Goal: Use online tool/utility: Utilize a website feature to perform a specific function

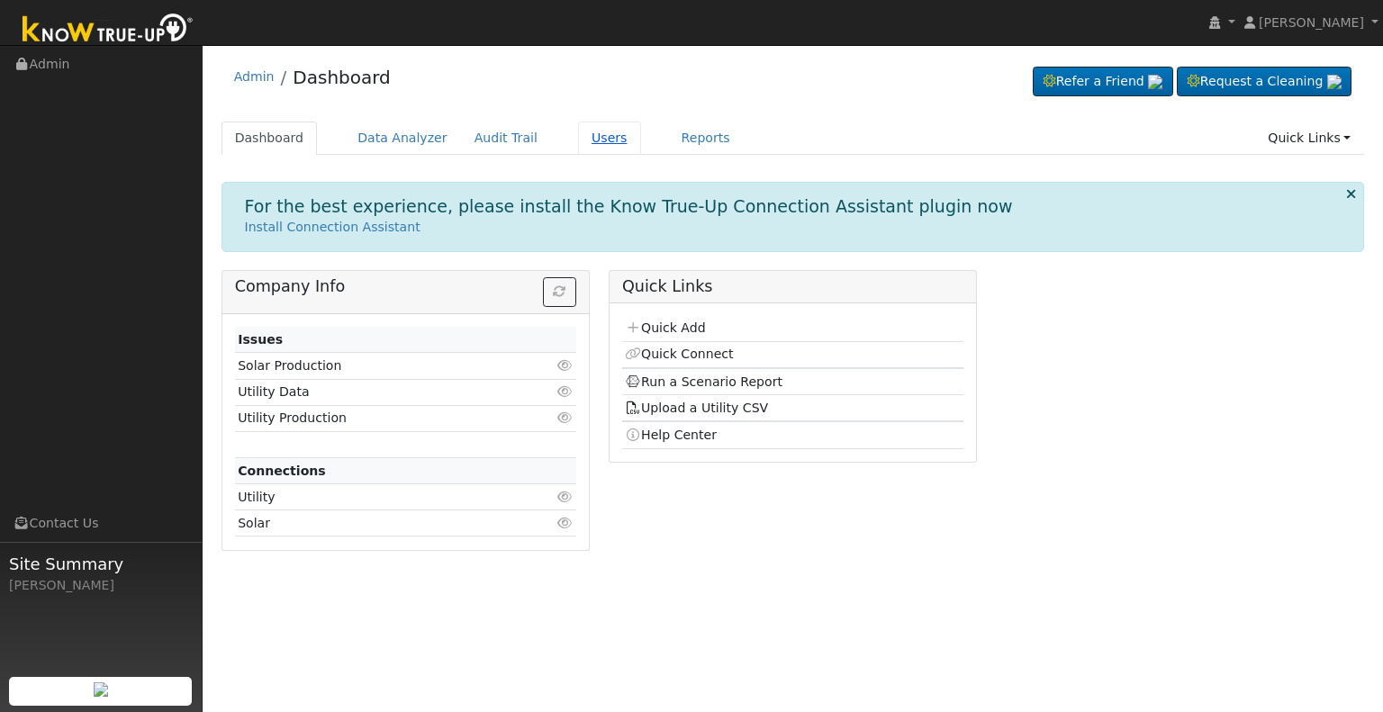
click at [578, 142] on link "Users" at bounding box center [609, 138] width 63 height 33
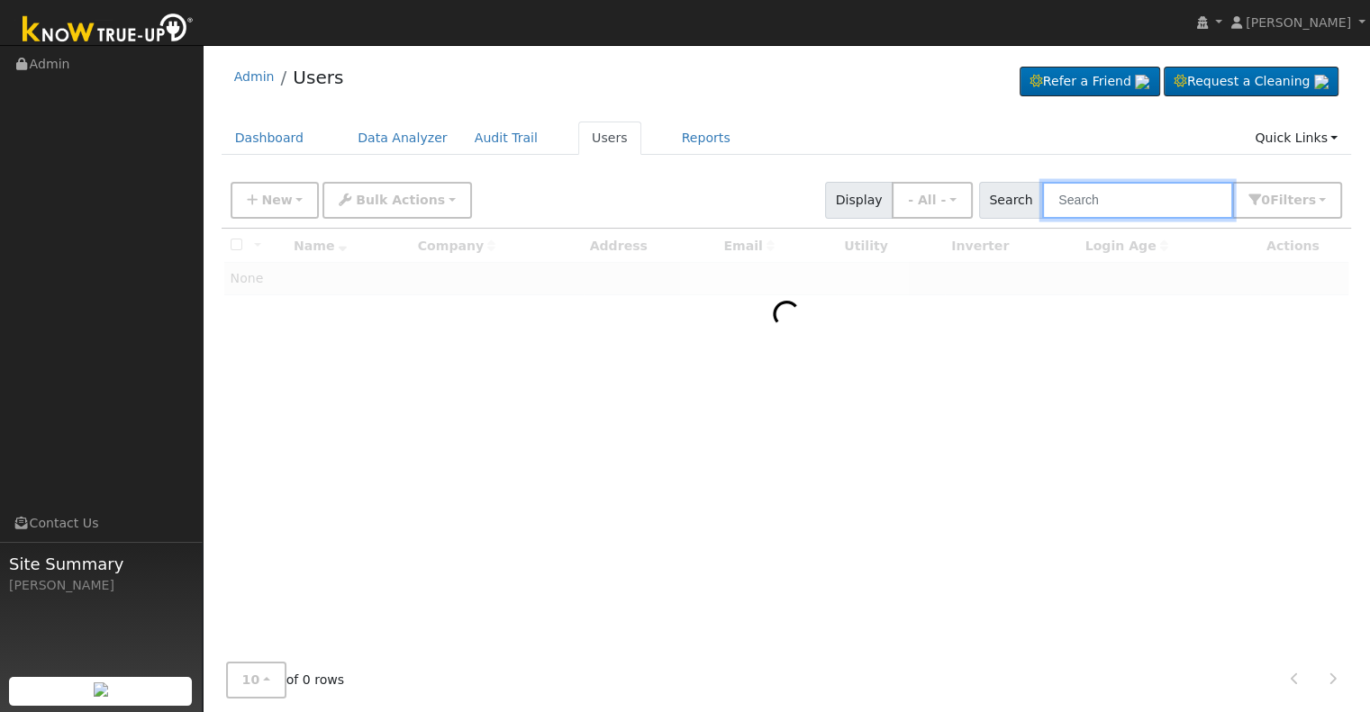
click at [1124, 201] on input "text" at bounding box center [1137, 200] width 191 height 37
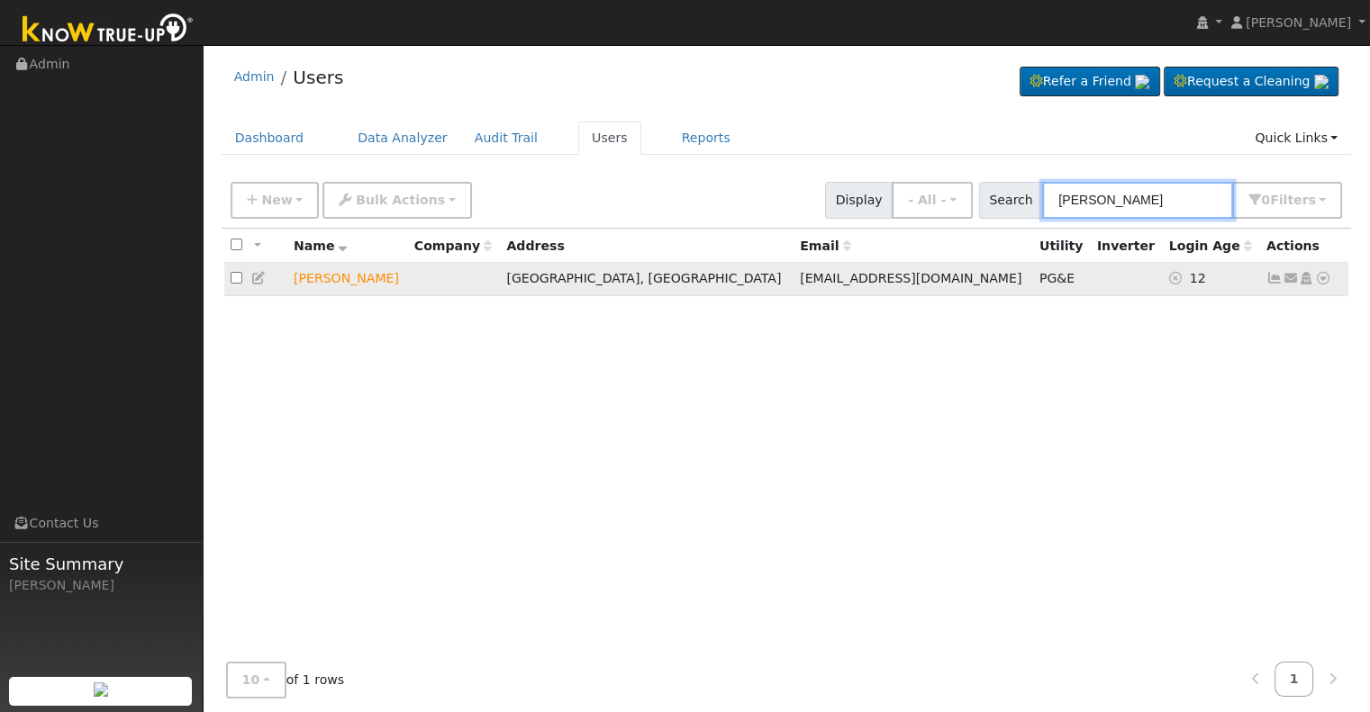
type input "[PERSON_NAME]"
click at [1322, 277] on icon at bounding box center [1323, 278] width 16 height 13
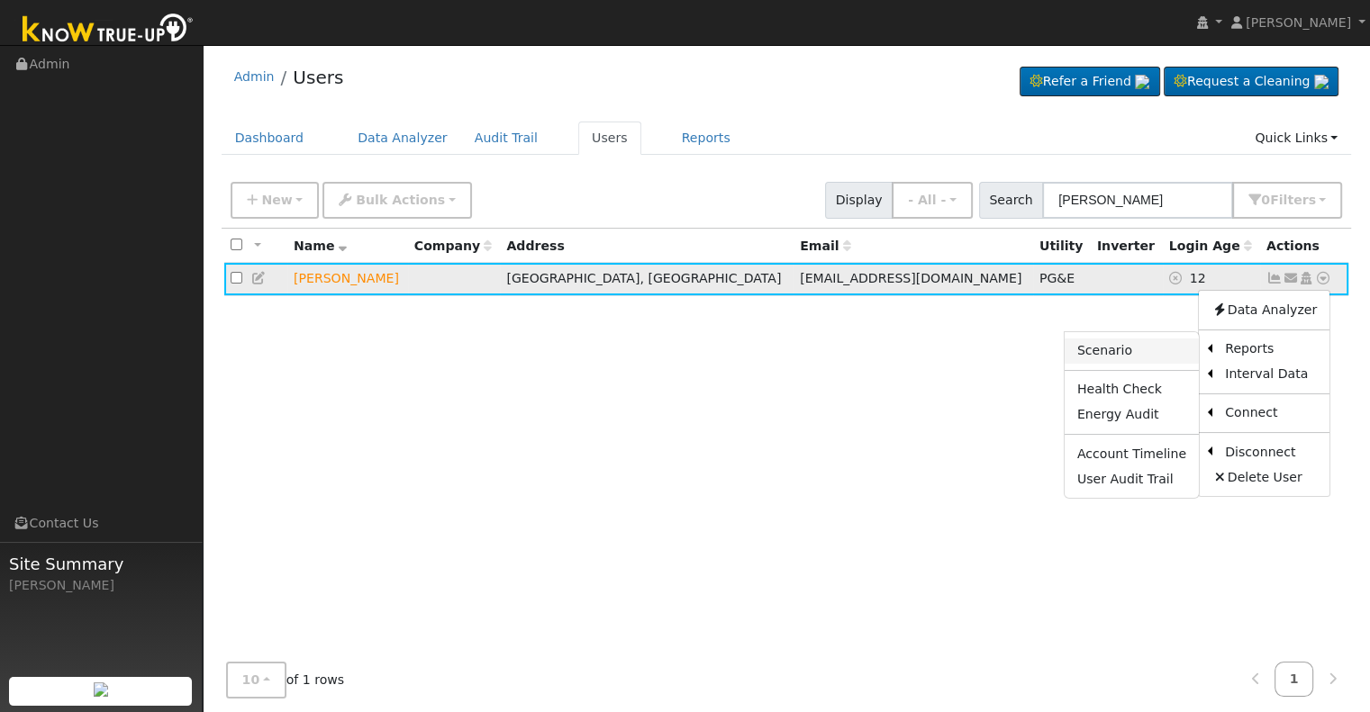
click at [1131, 346] on link "Scenario" at bounding box center [1131, 351] width 134 height 25
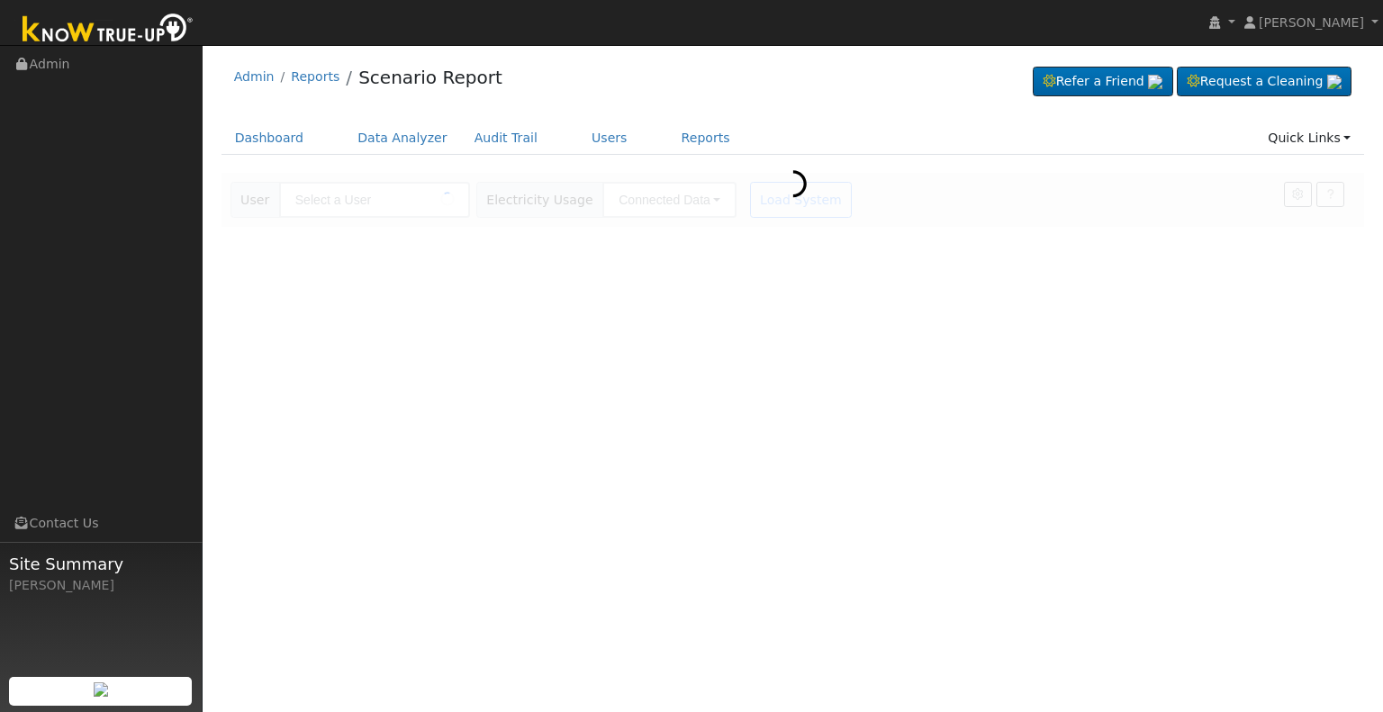
type input "[PERSON_NAME]"
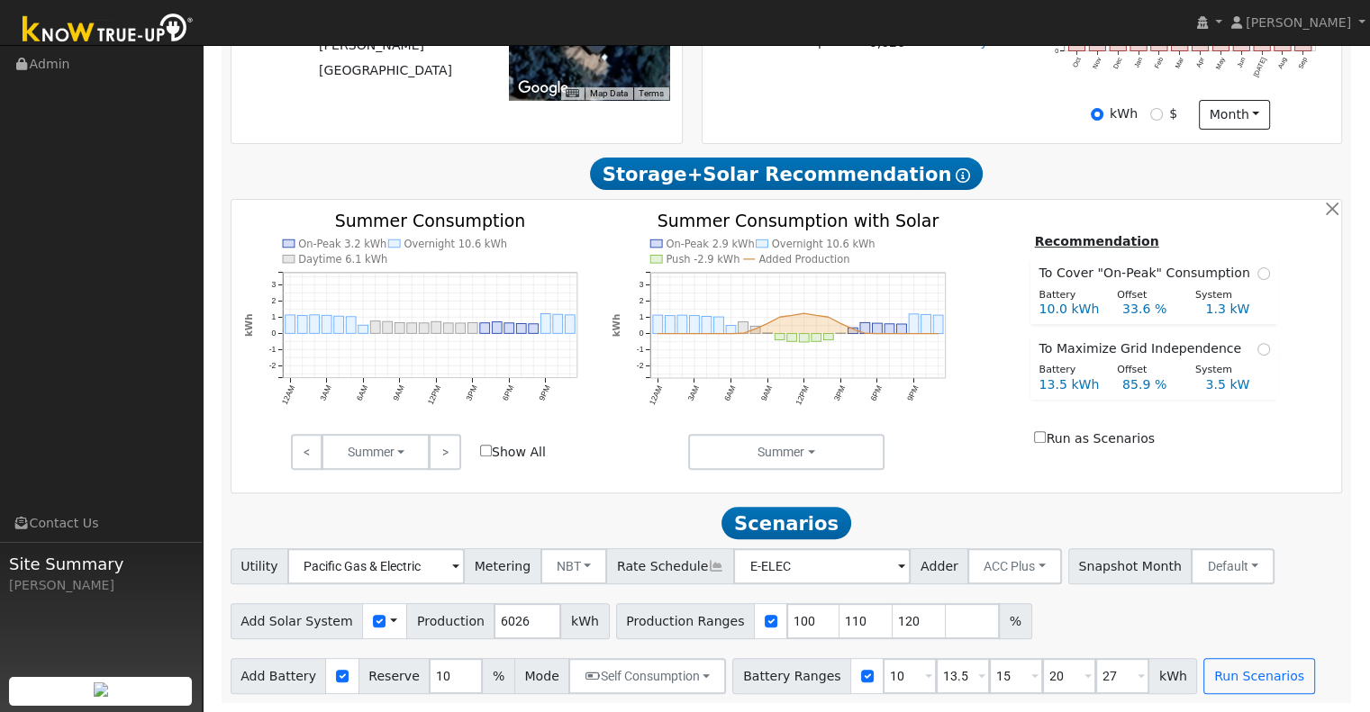
scroll to position [521, 0]
drag, startPoint x: 510, startPoint y: 618, endPoint x: 470, endPoint y: 622, distance: 39.9
click at [470, 622] on div "Add Solar System Use CSV Data Production 6026 kWh" at bounding box center [420, 621] width 379 height 36
type input "8099"
click at [839, 615] on input "111" at bounding box center [866, 621] width 54 height 36
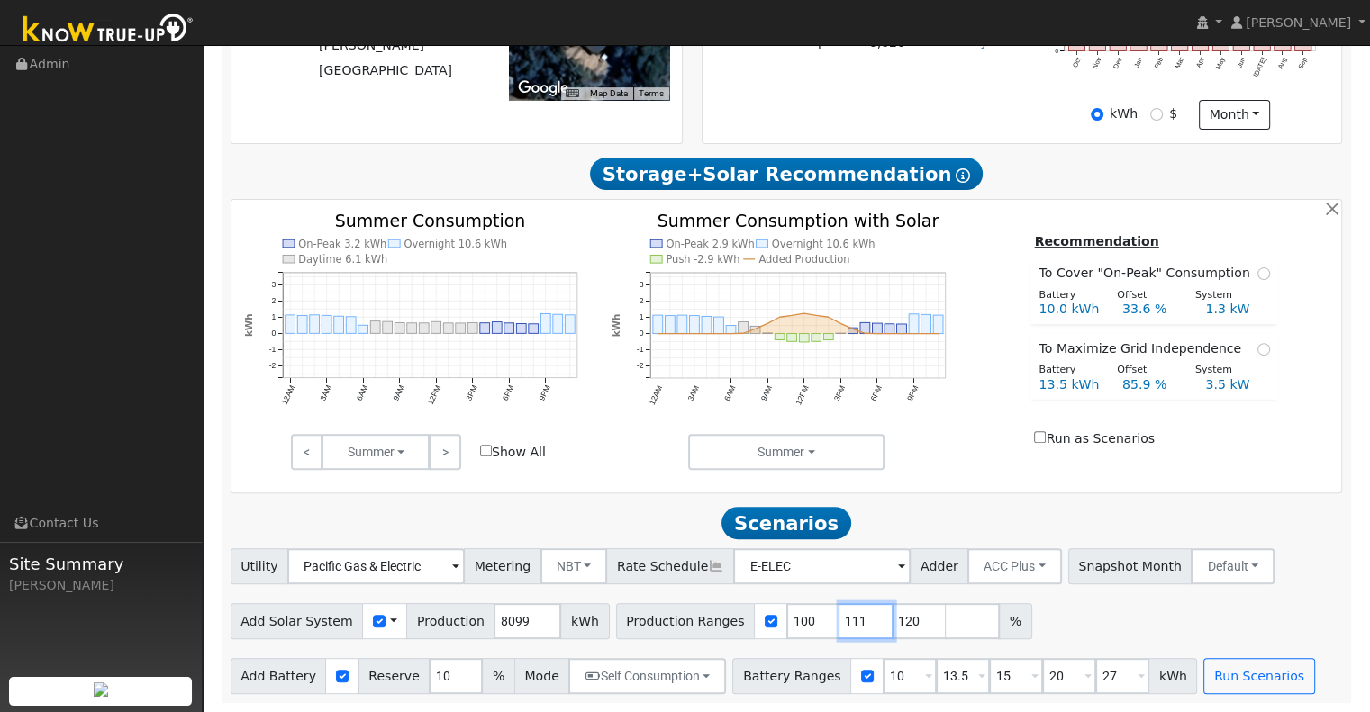
click at [839, 617] on input "111" at bounding box center [866, 621] width 54 height 36
type input "120"
type input "1"
click at [882, 675] on input "10" at bounding box center [909, 676] width 54 height 36
type input "13.5"
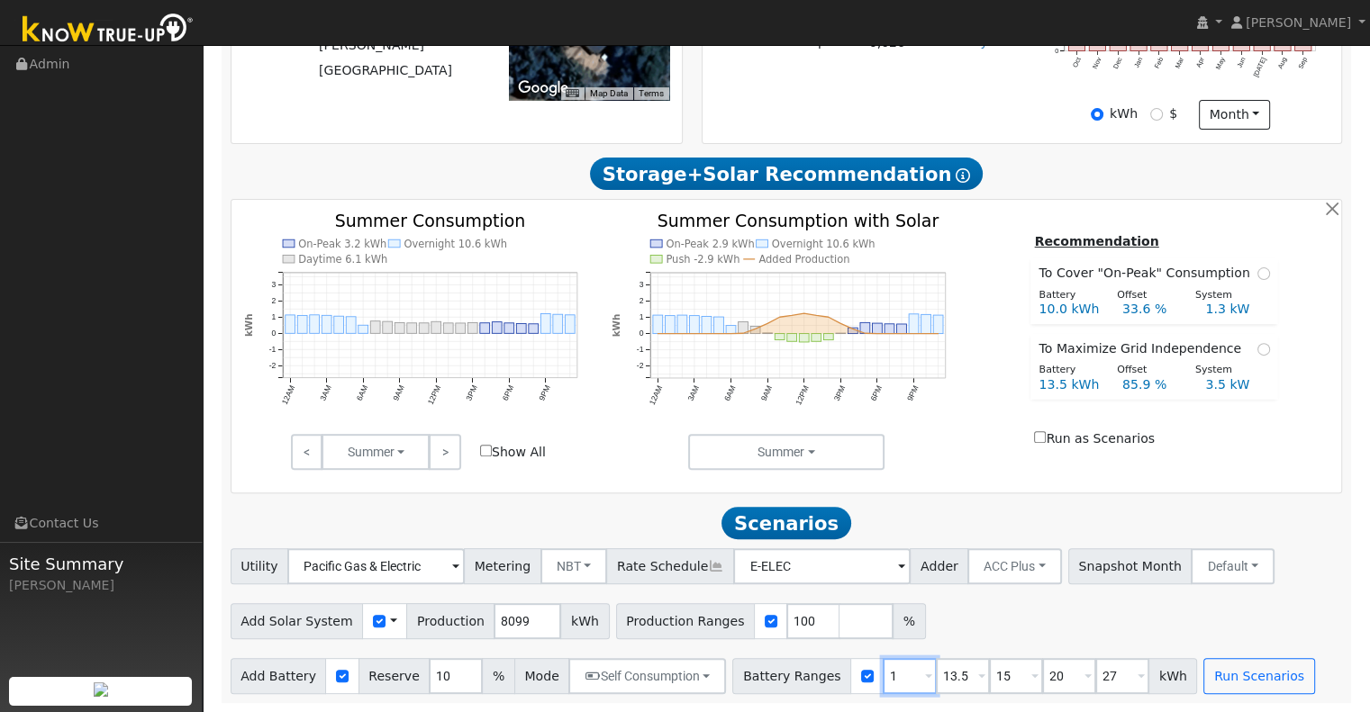
type input "15"
type input "20"
type input "27"
type input "1"
click at [989, 677] on input "20" at bounding box center [1016, 676] width 54 height 36
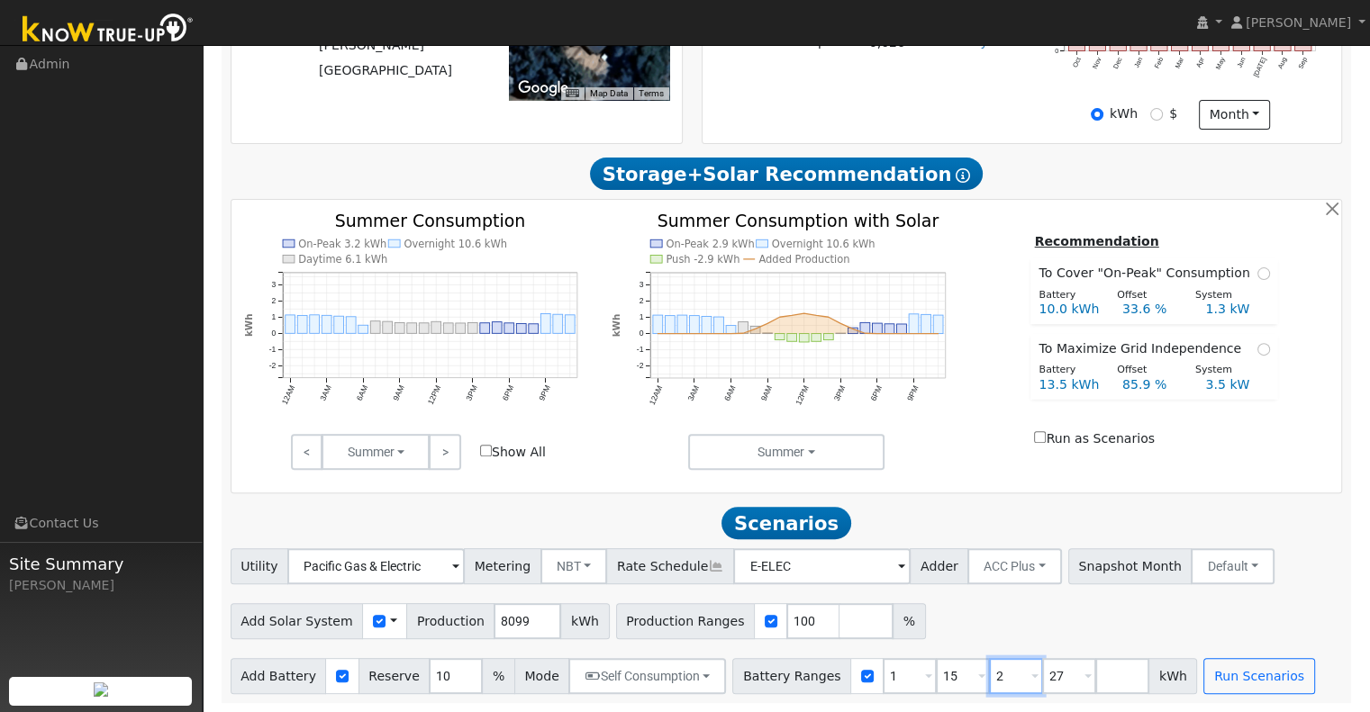
type input "27"
type input "2"
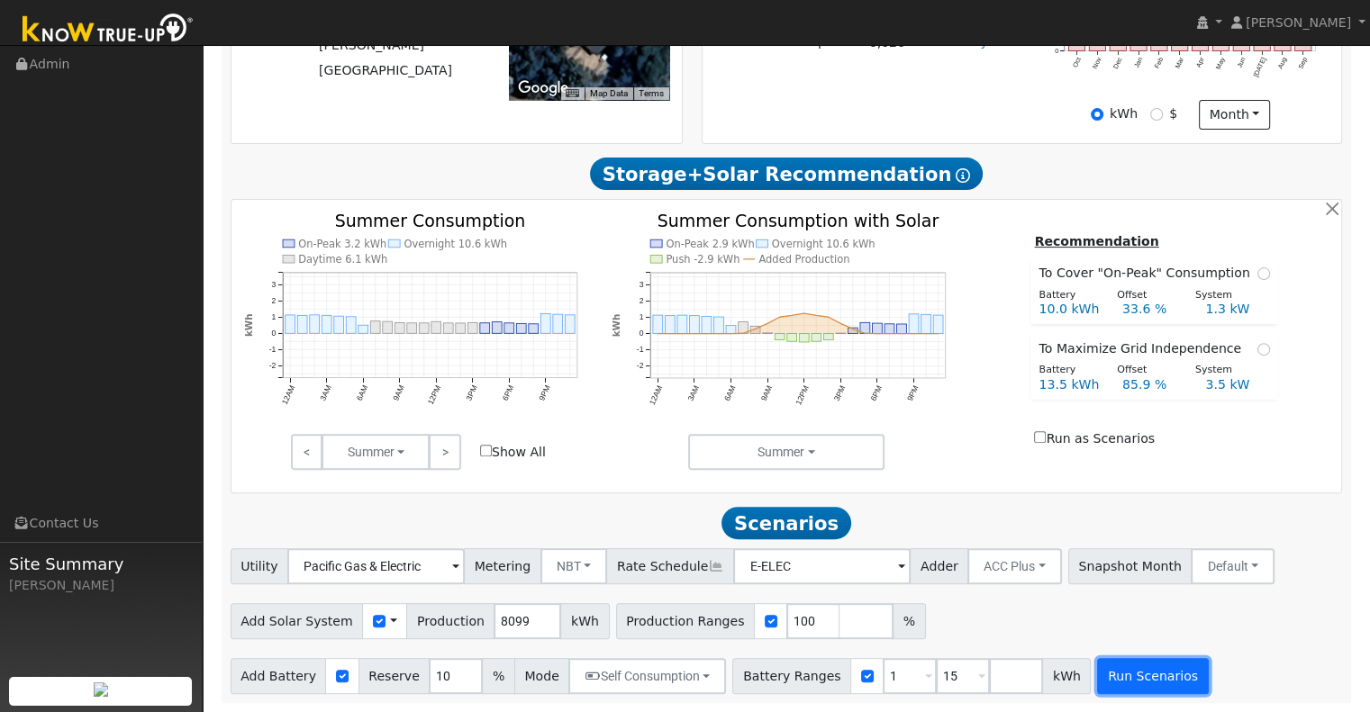
click at [1121, 688] on button "Run Scenarios" at bounding box center [1152, 676] width 111 height 36
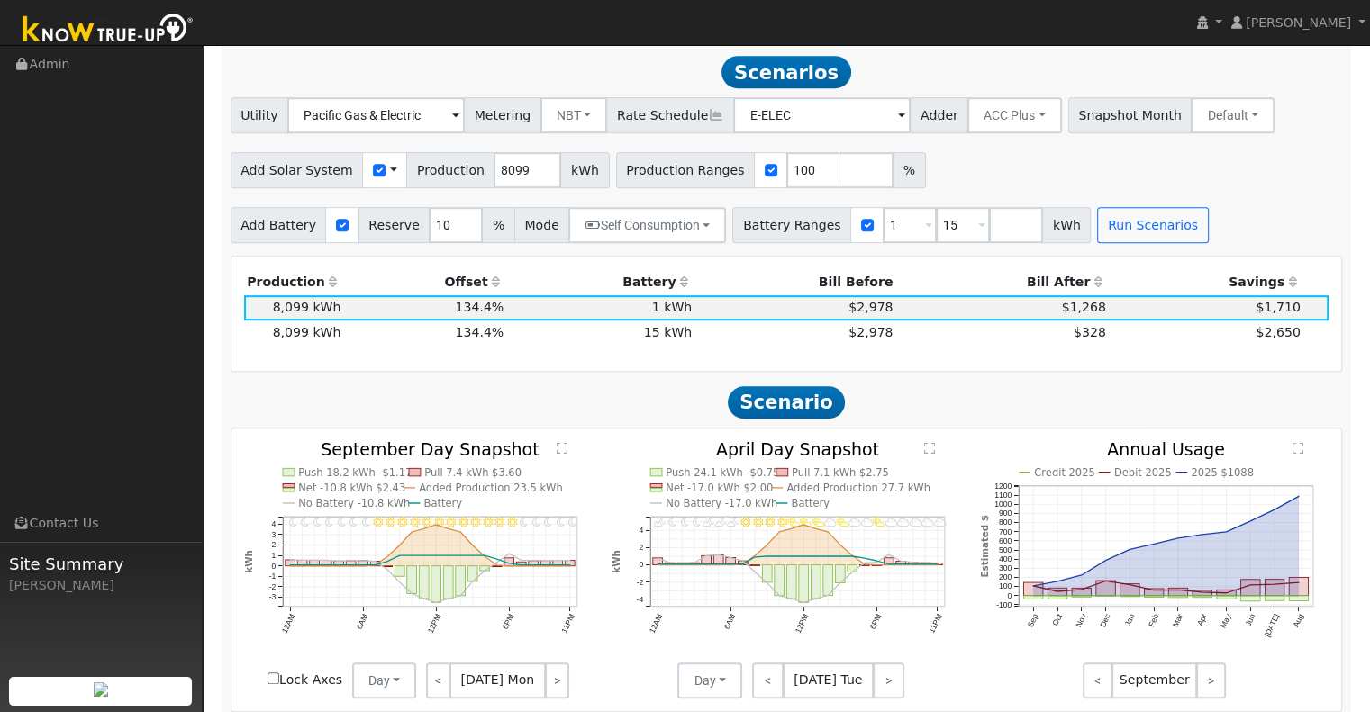
scroll to position [973, 0]
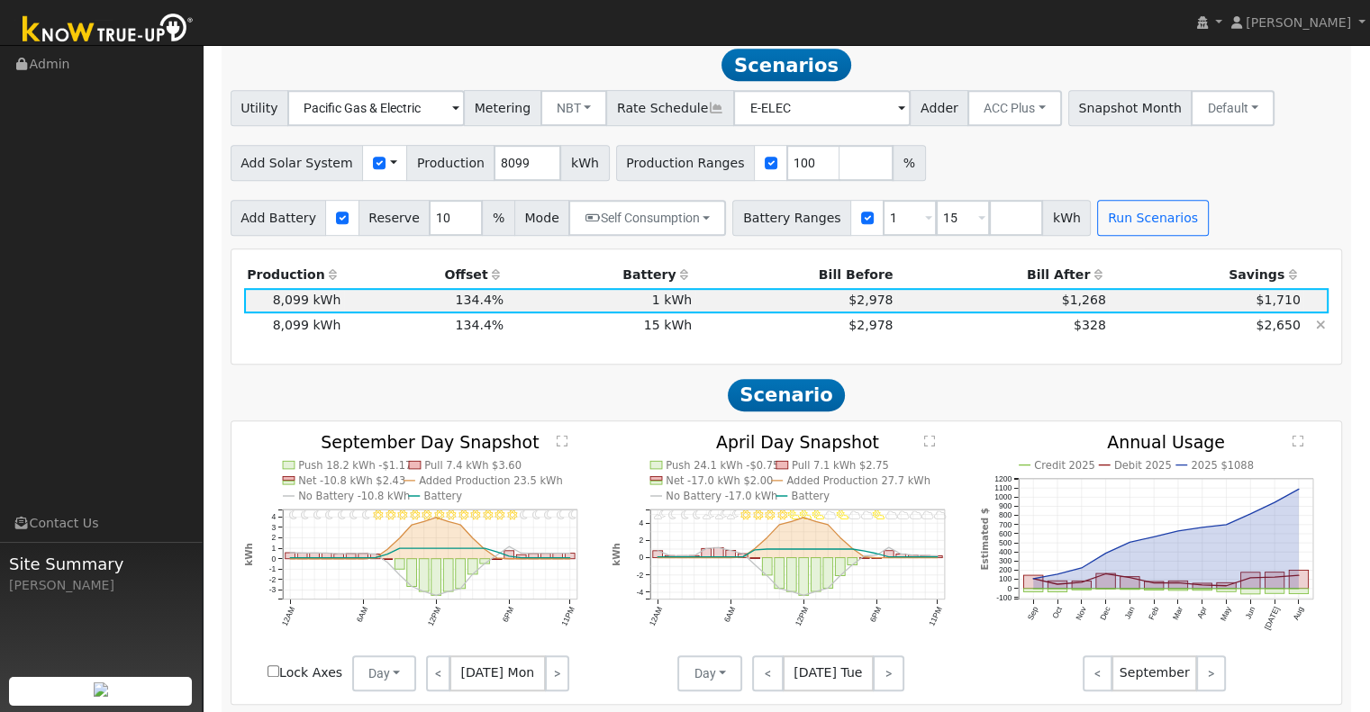
click at [938, 339] on td "$328" at bounding box center [1002, 325] width 213 height 25
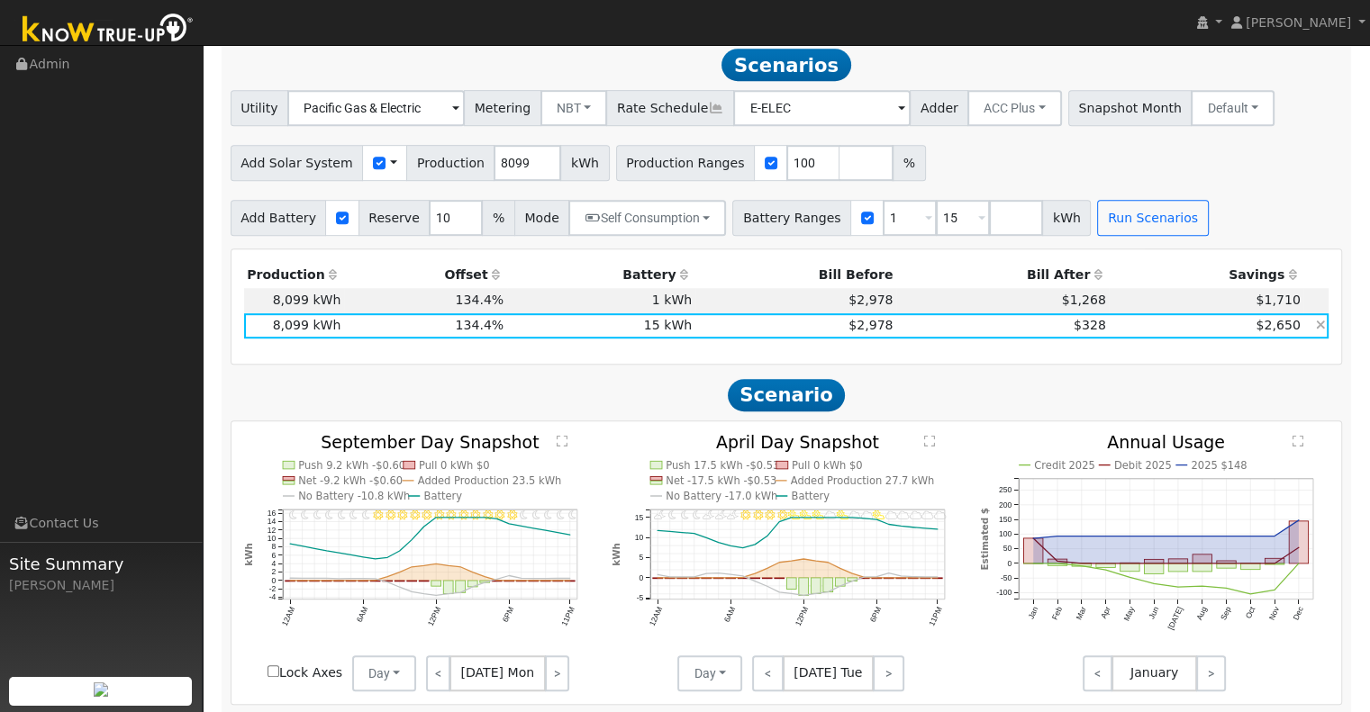
drag, startPoint x: 937, startPoint y: 331, endPoint x: 915, endPoint y: 330, distance: 22.5
click at [915, 330] on td "$328" at bounding box center [1002, 325] width 213 height 25
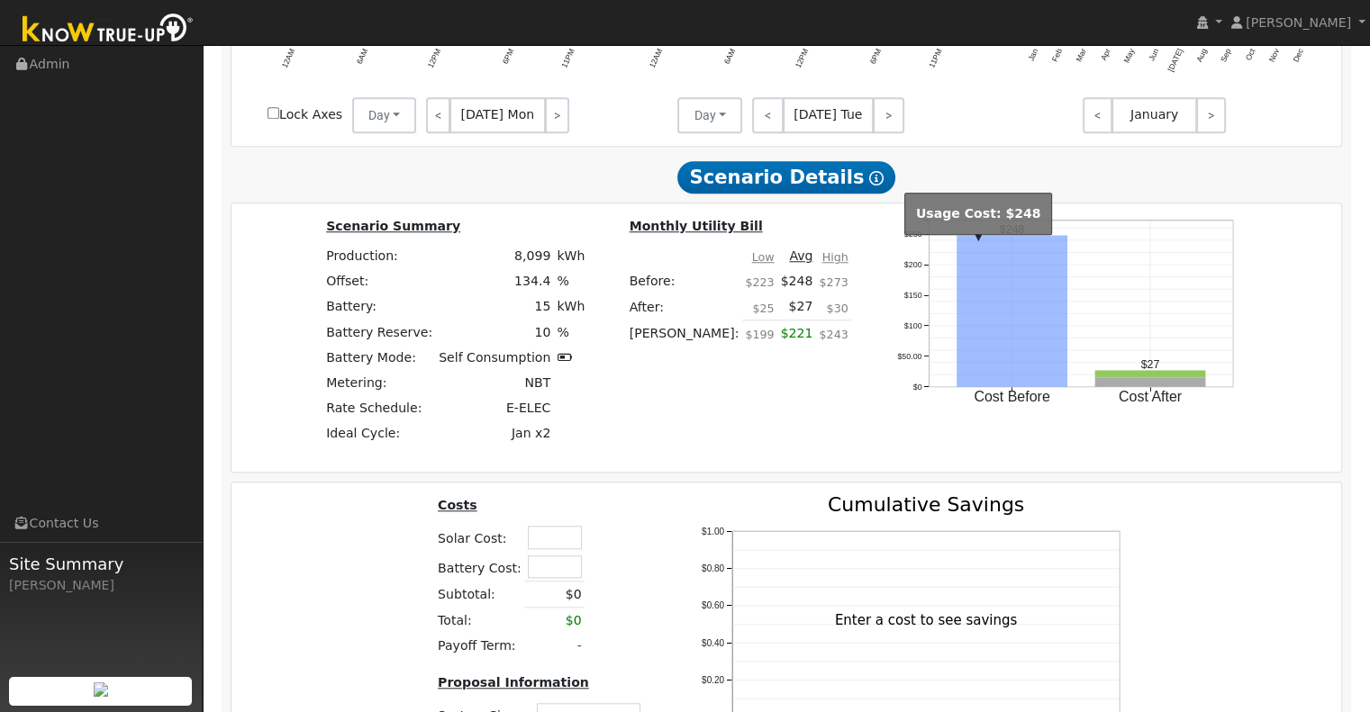
scroll to position [1603, 0]
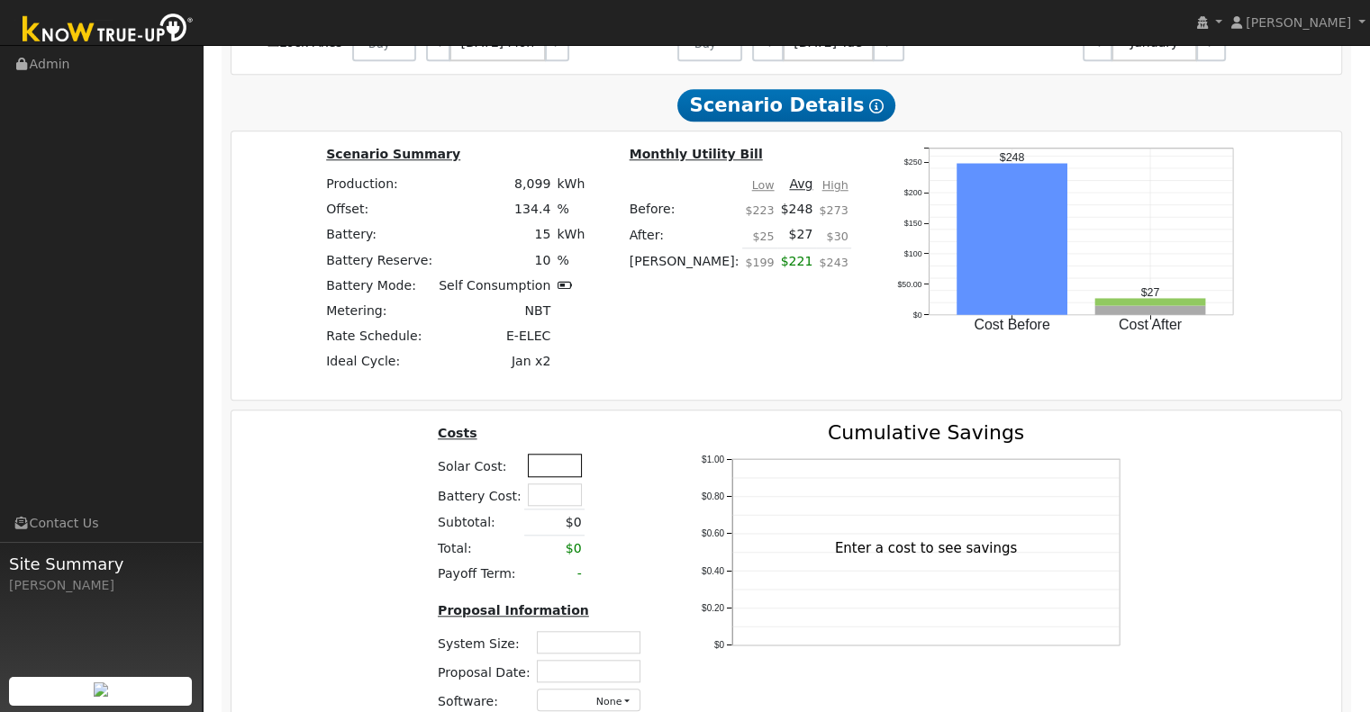
click at [537, 471] on input "text" at bounding box center [555, 465] width 54 height 23
type input "$20,000"
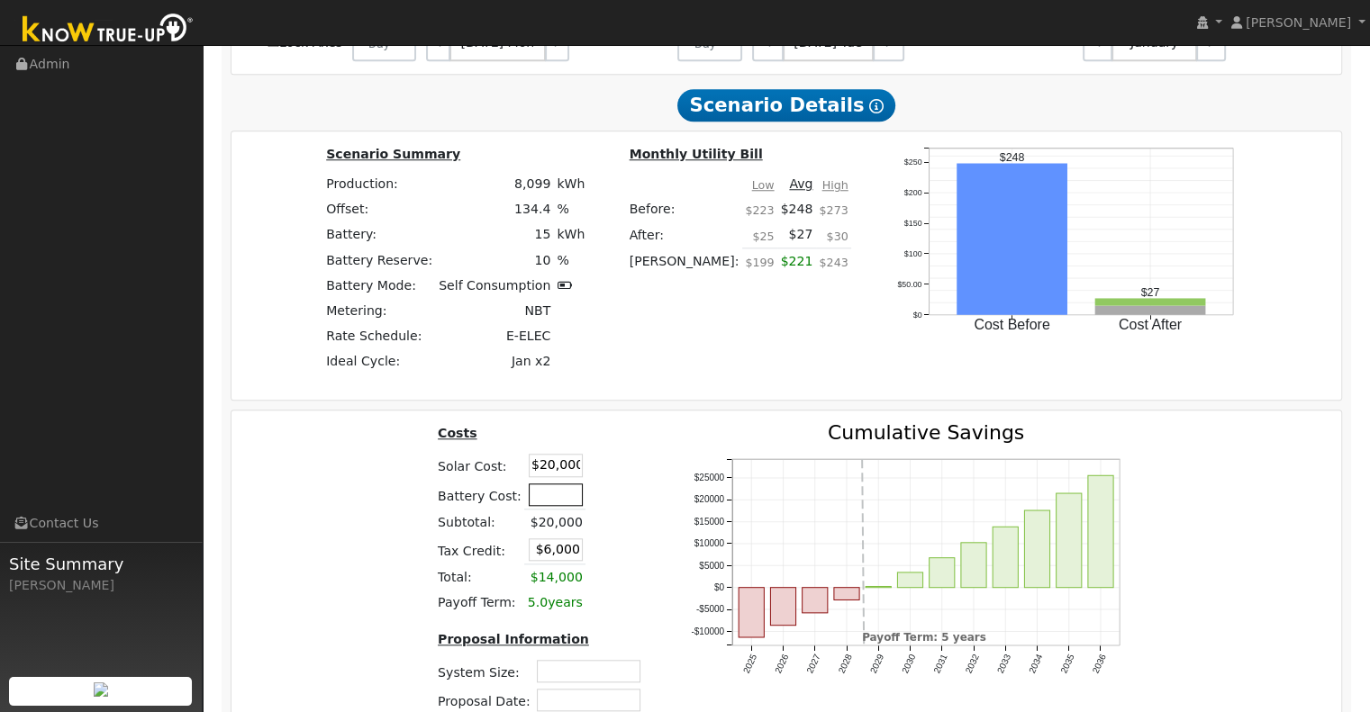
click at [544, 499] on input "text" at bounding box center [556, 495] width 54 height 23
click at [545, 496] on input "12500" at bounding box center [556, 495] width 54 height 23
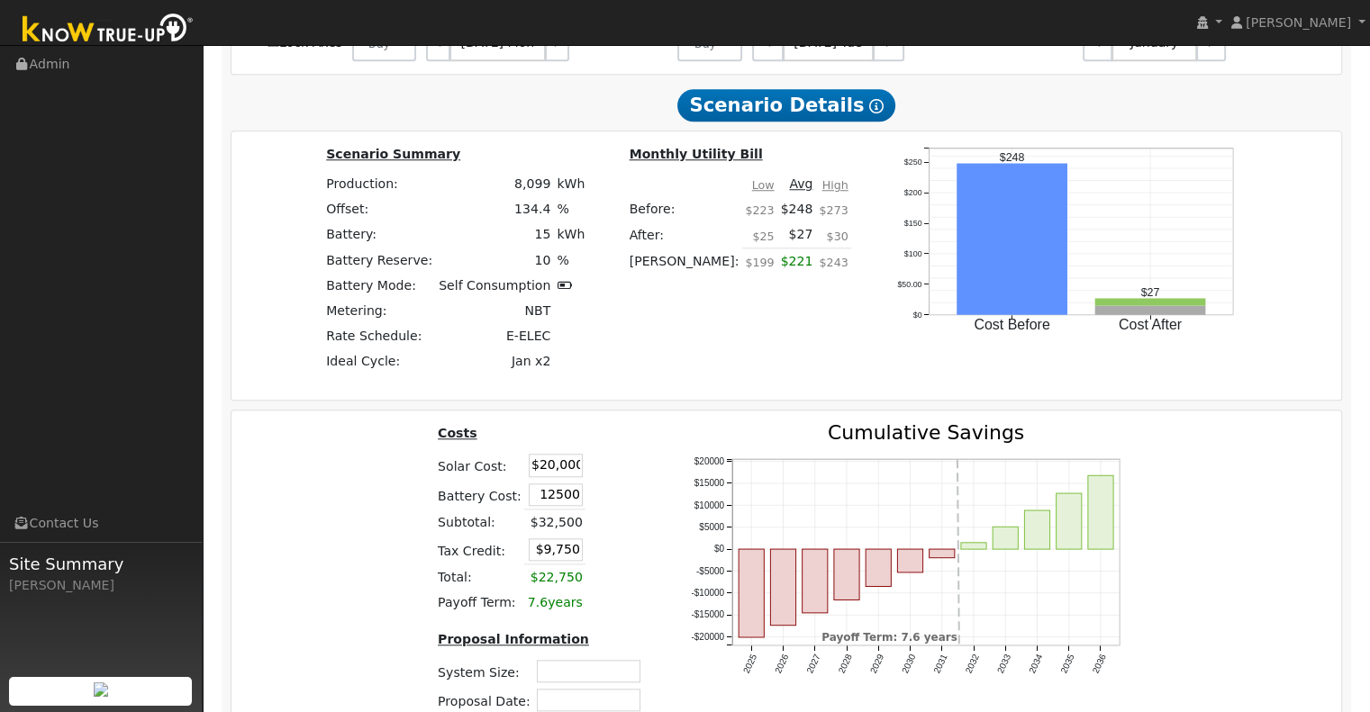
type input "$12,500"
type input "$9,750"
click at [621, 460] on table "Costs Solar Cost: $20,000 Battery Cost: $12,500 Subtotal: $32,500 Tax Credit: $…" at bounding box center [542, 519] width 215 height 193
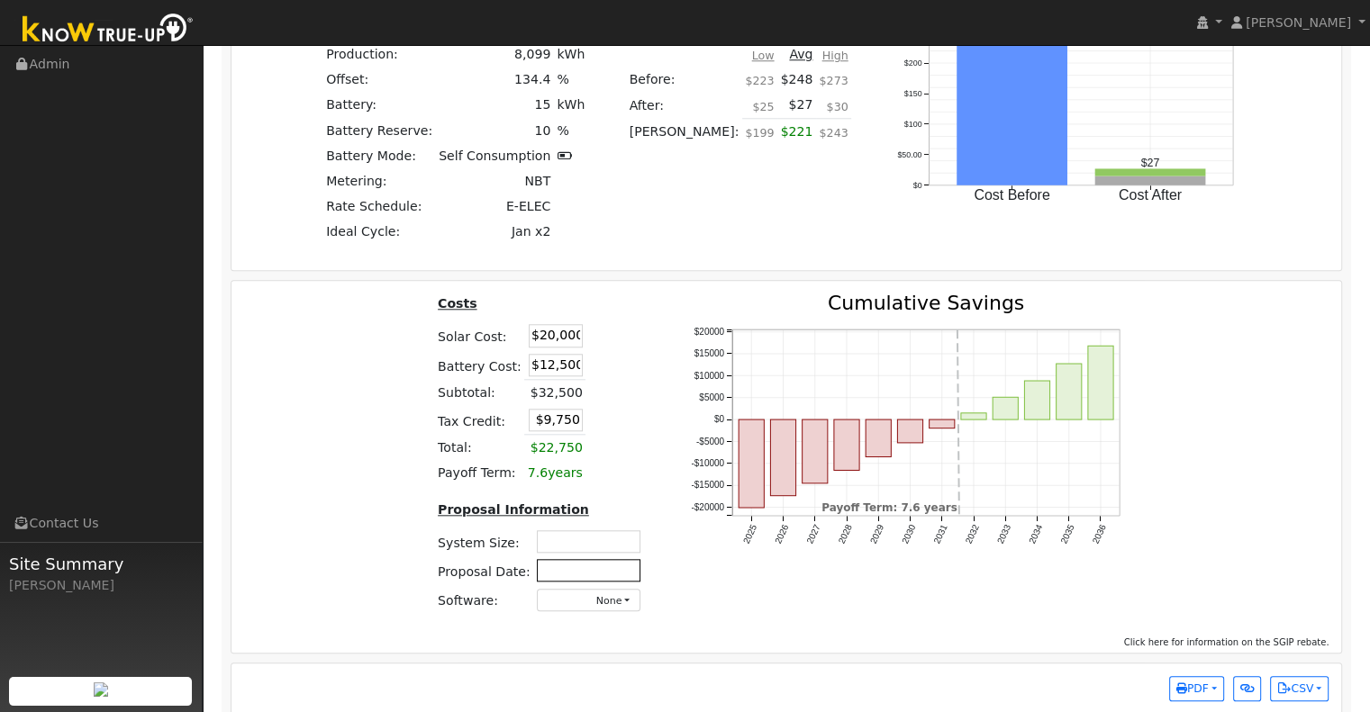
scroll to position [1752, 0]
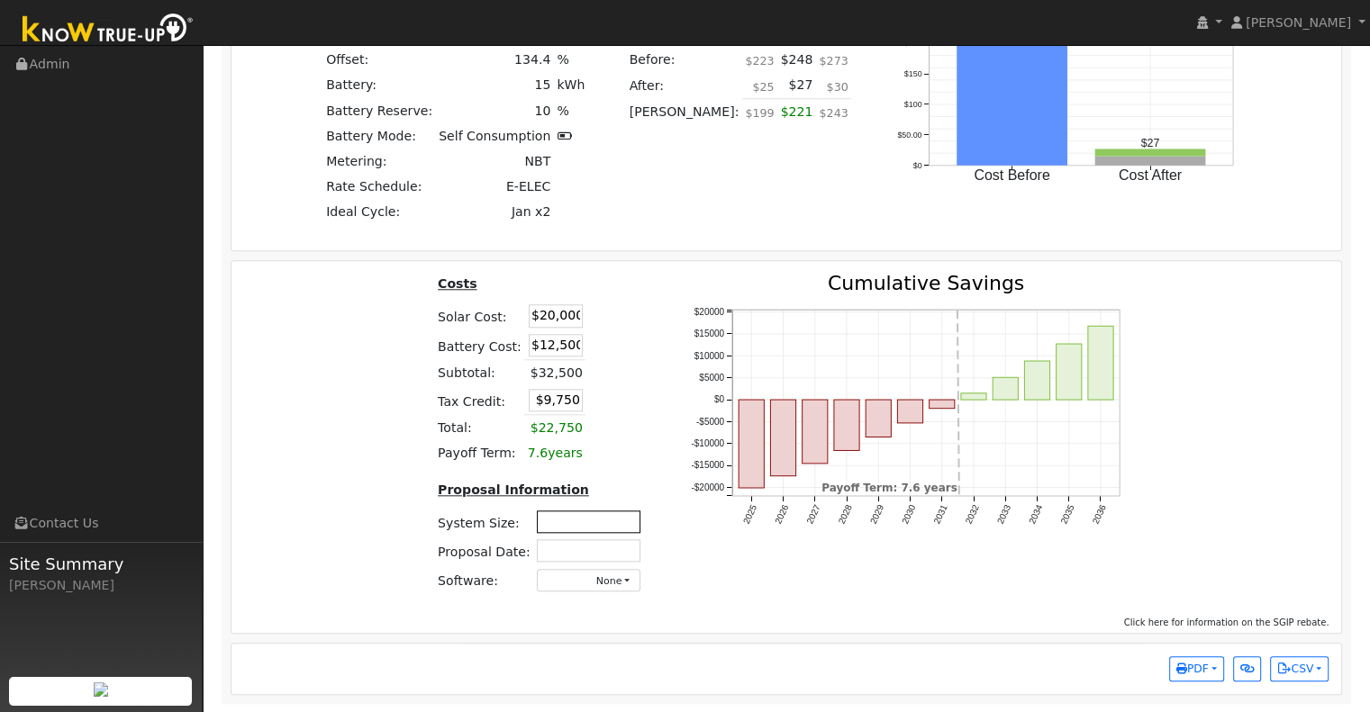
click at [602, 529] on input "text" at bounding box center [589, 522] width 104 height 23
type input "7.47"
click at [605, 554] on input "text" at bounding box center [589, 550] width 104 height 23
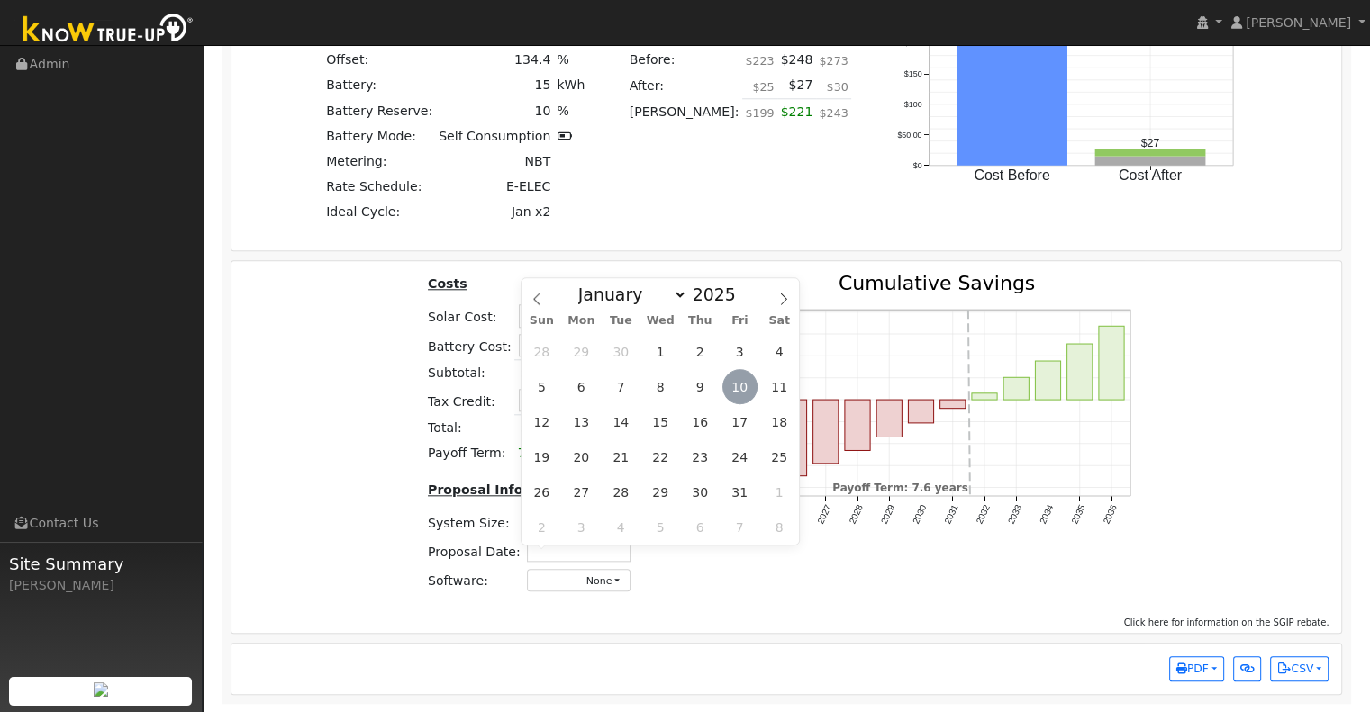
click at [740, 386] on span "10" at bounding box center [739, 386] width 35 height 35
type input "[DATE]"
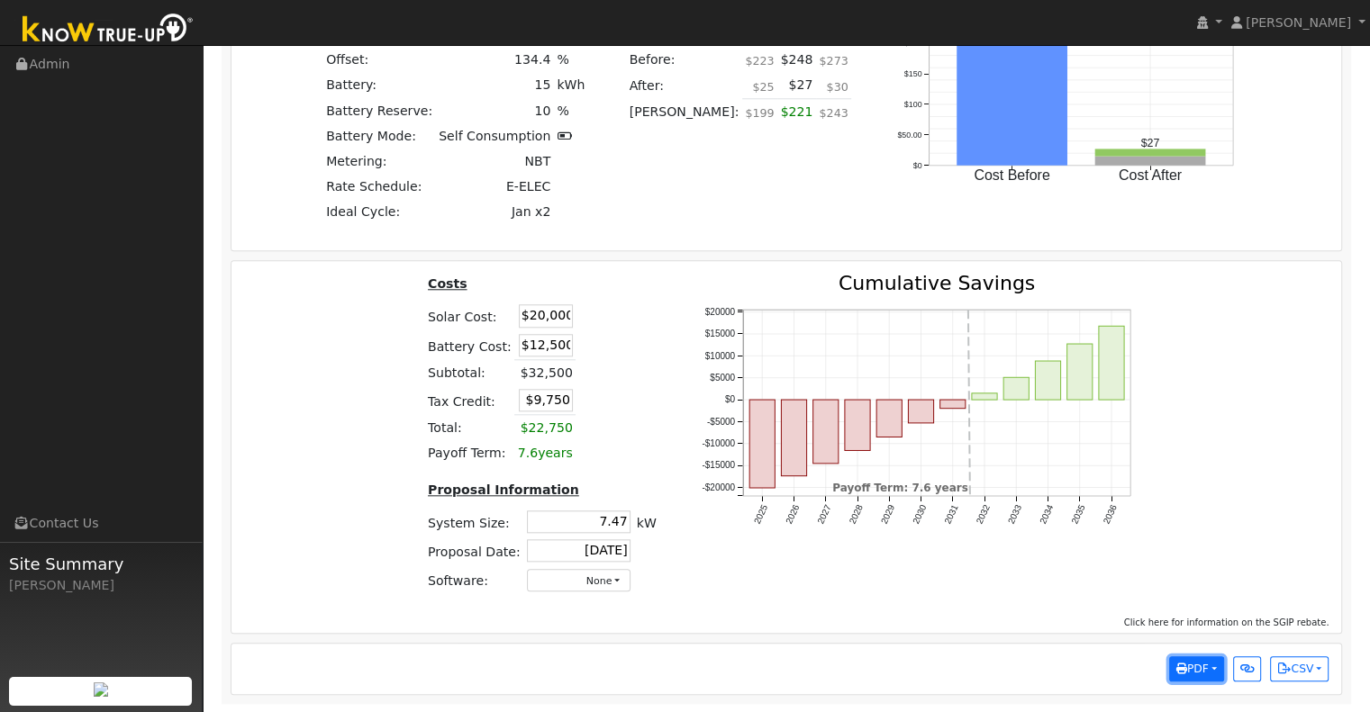
click at [1208, 674] on button "PDF" at bounding box center [1196, 668] width 55 height 25
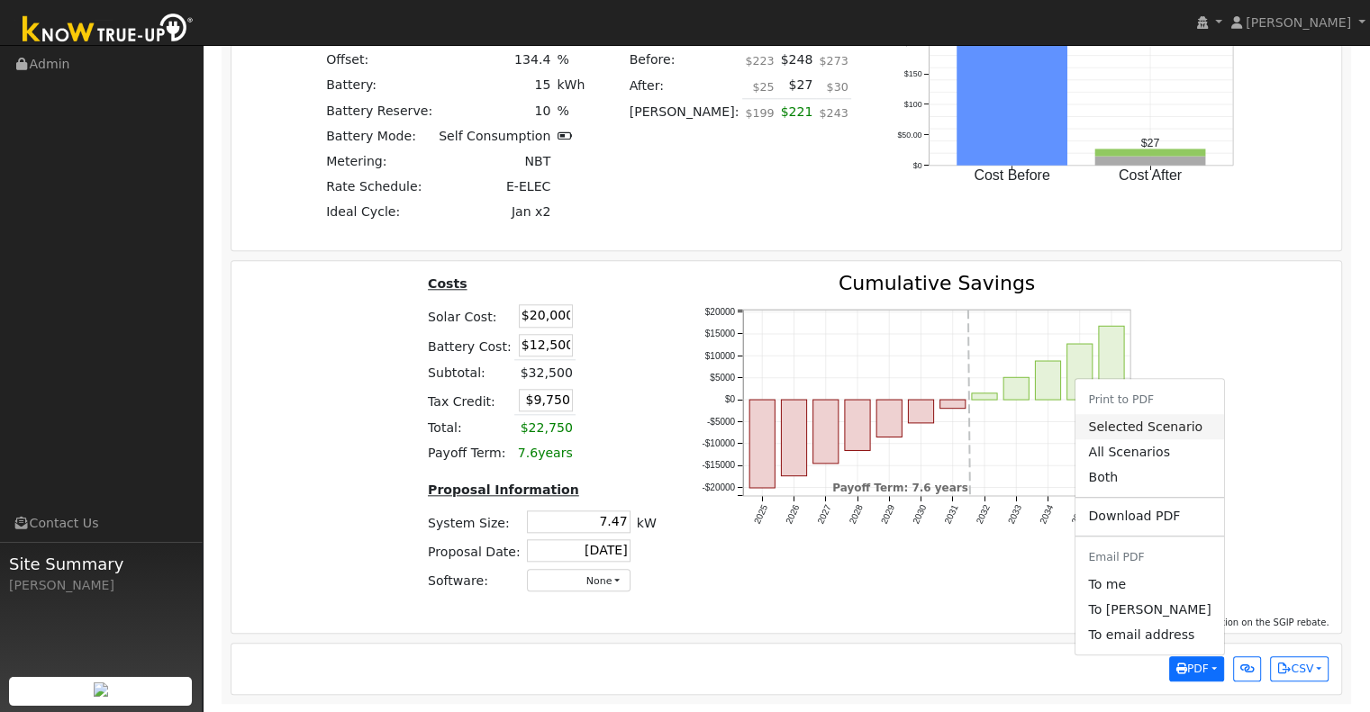
click at [1172, 434] on link "Selected Scenario" at bounding box center [1149, 426] width 148 height 25
